Goal: Information Seeking & Learning: Learn about a topic

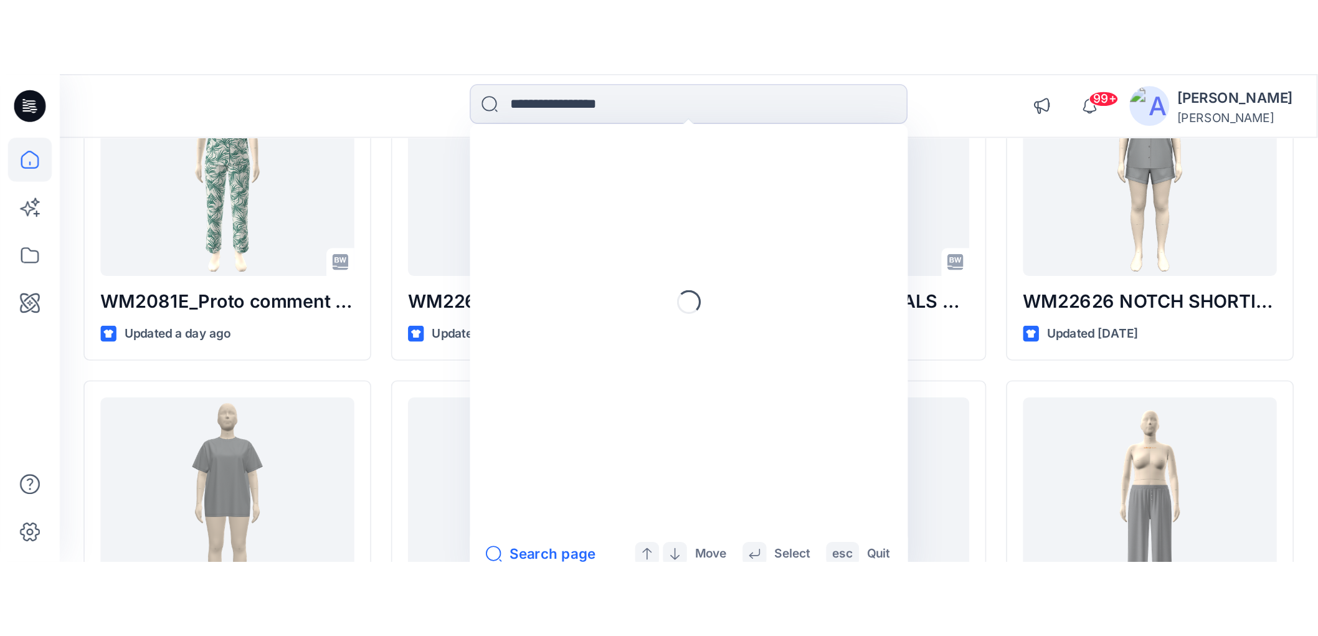
scroll to position [623, 0]
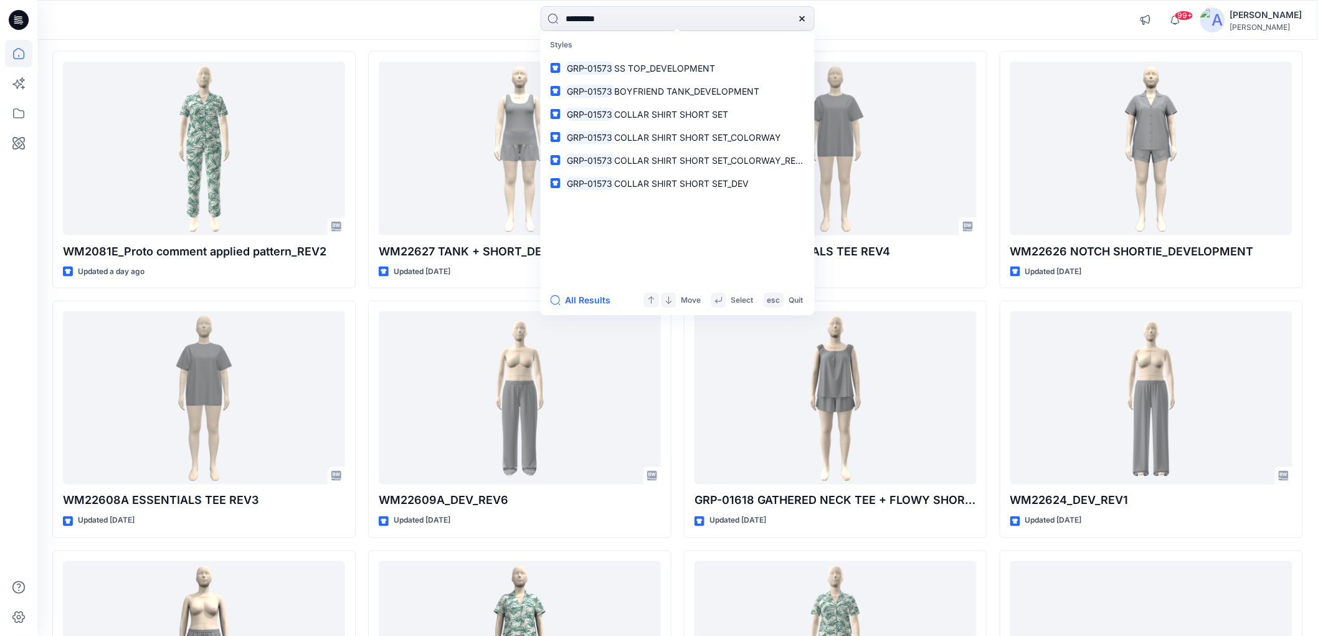
drag, startPoint x: 587, startPoint y: 19, endPoint x: 495, endPoint y: 19, distance: 92.8
click at [502, 19] on div "********* Styles GRP-01573 SS TOP_DEVELOPMENT GRP-01573 BOYFRIEND TANK_DEVELOPM…" at bounding box center [678, 19] width 640 height 27
type input "*****"
